Goal: Download file/media

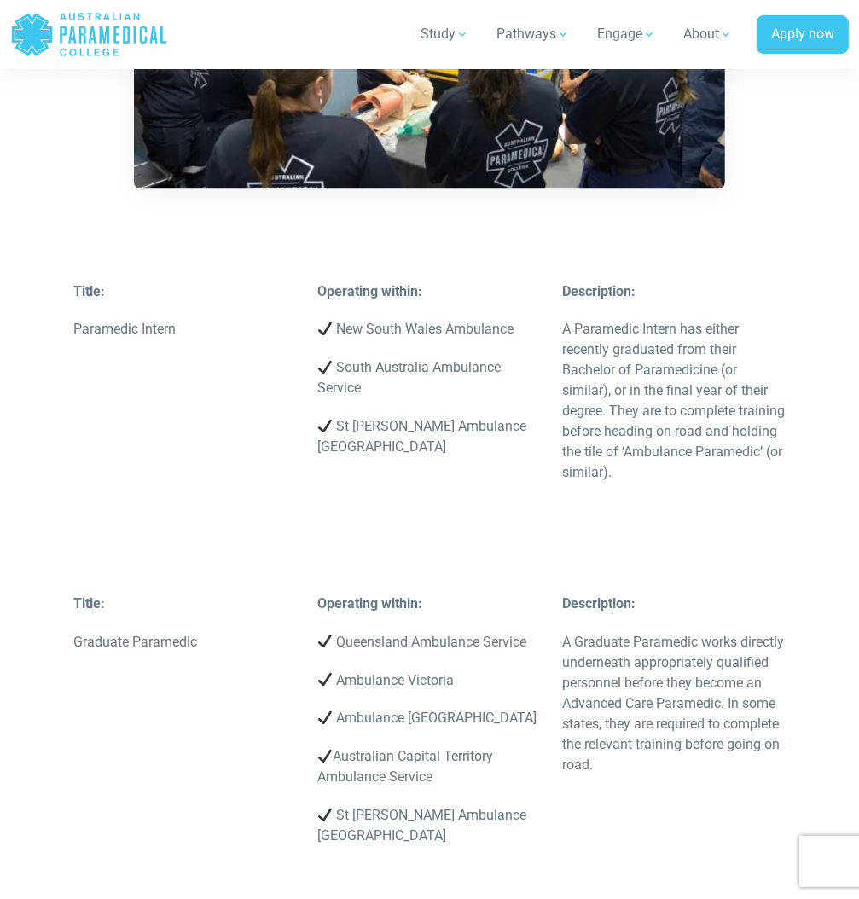
scroll to position [2358, 0]
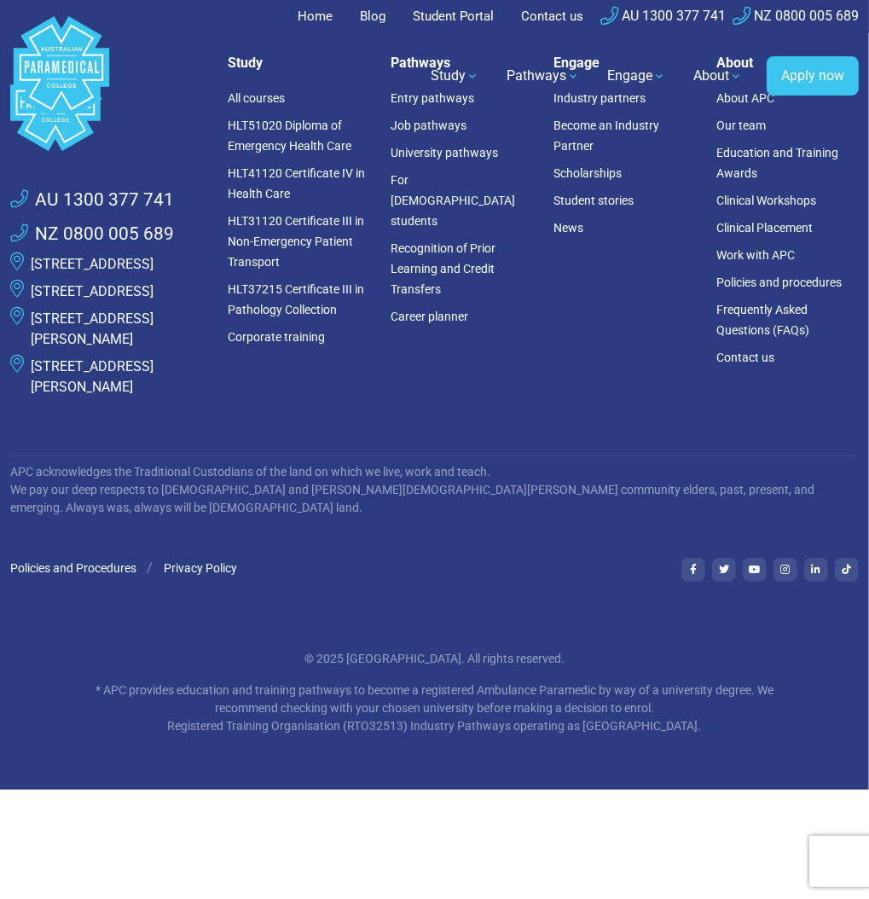
click at [343, 478] on div ".logo-block-c1{fill:#3CC5EE;} .logo-block-c2{fill:#FFF;} AU 1300 377 741 NZ 080…" at bounding box center [434, 395] width 869 height 790
drag, startPoint x: 436, startPoint y: 699, endPoint x: 458, endPoint y: 710, distance: 24.8
click at [458, 710] on div "© 2025 [GEOGRAPHIC_DATA]. All rights reserved. * APC provides education and tra…" at bounding box center [435, 692] width 722 height 85
click at [458, 668] on p "© 2025 [GEOGRAPHIC_DATA]. All rights reserved." at bounding box center [435, 659] width 722 height 18
drag, startPoint x: 560, startPoint y: 350, endPoint x: 557, endPoint y: 339, distance: 11.6
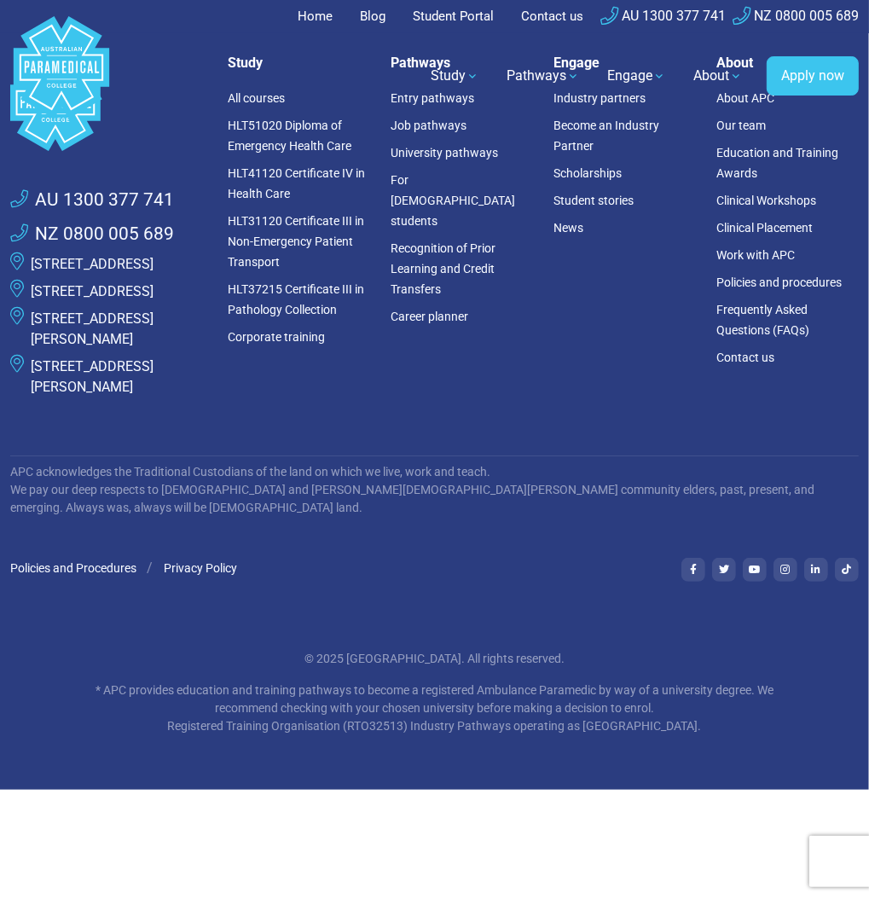
click at [559, 349] on div "Engage Industry partners Become an Industry Partner Scholarships Student storie…" at bounding box center [624, 235] width 163 height 360
